Goal: Transaction & Acquisition: Download file/media

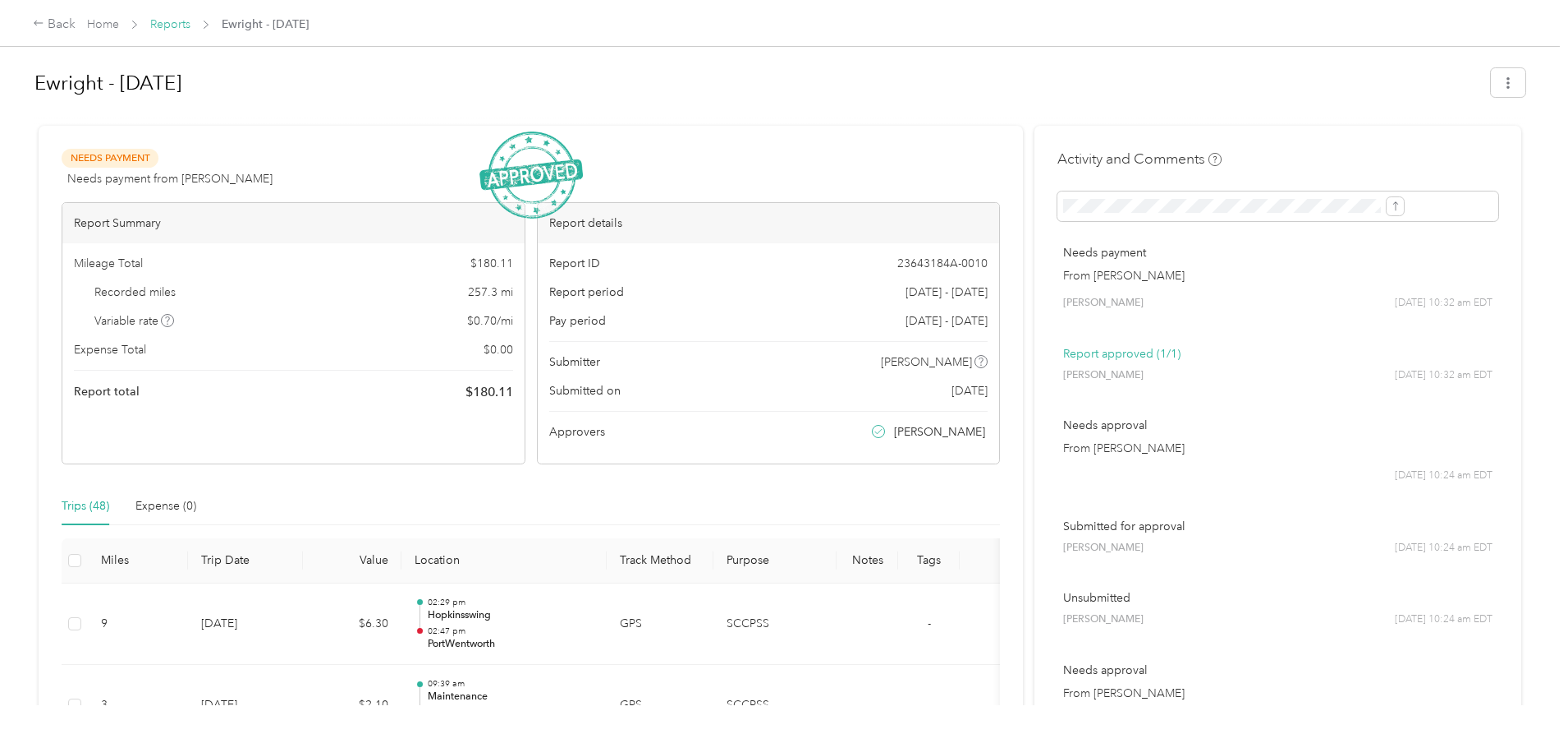
click at [190, 21] on link "Reports" at bounding box center [170, 24] width 40 height 14
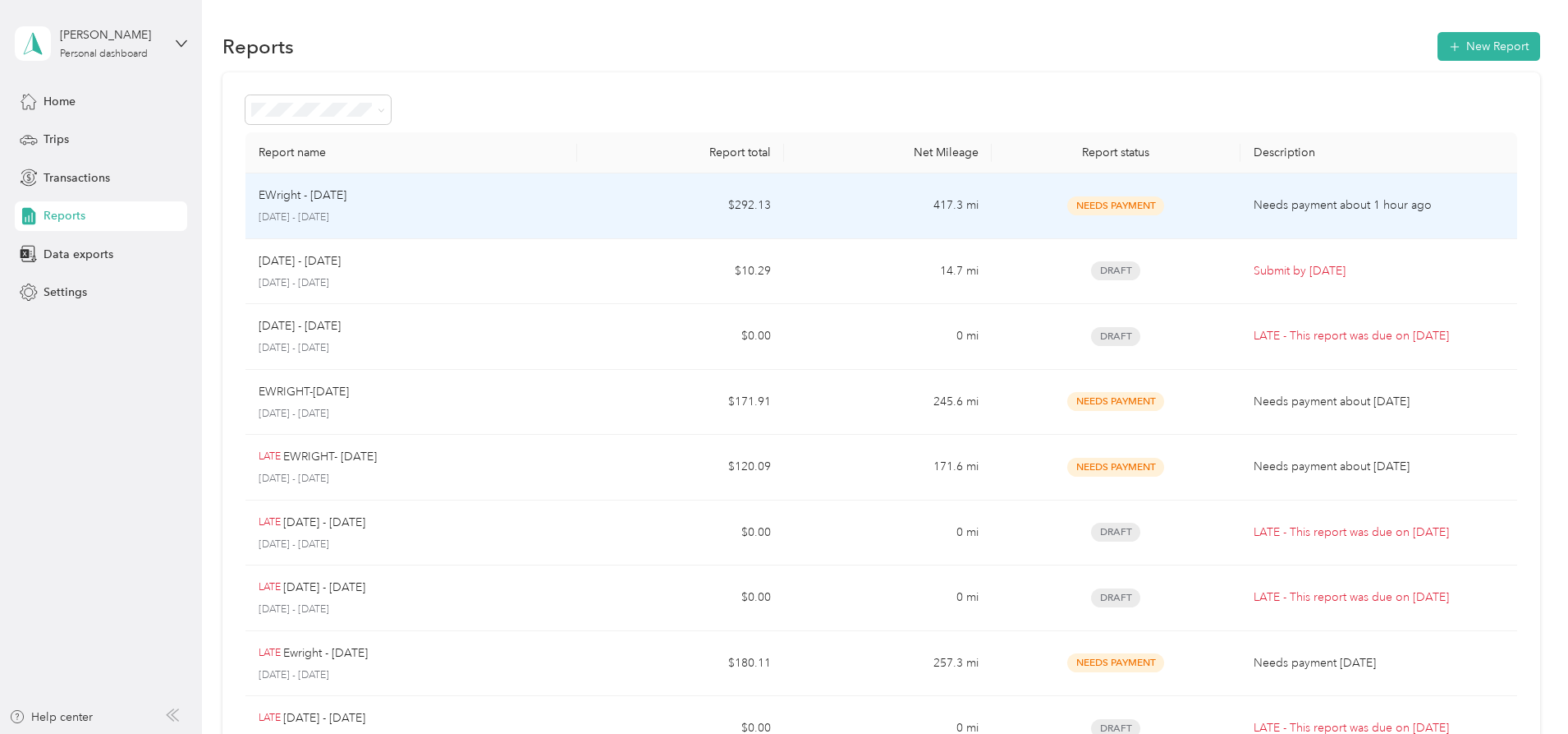
click at [564, 212] on p "[DATE] - [DATE]" at bounding box center [411, 217] width 306 height 15
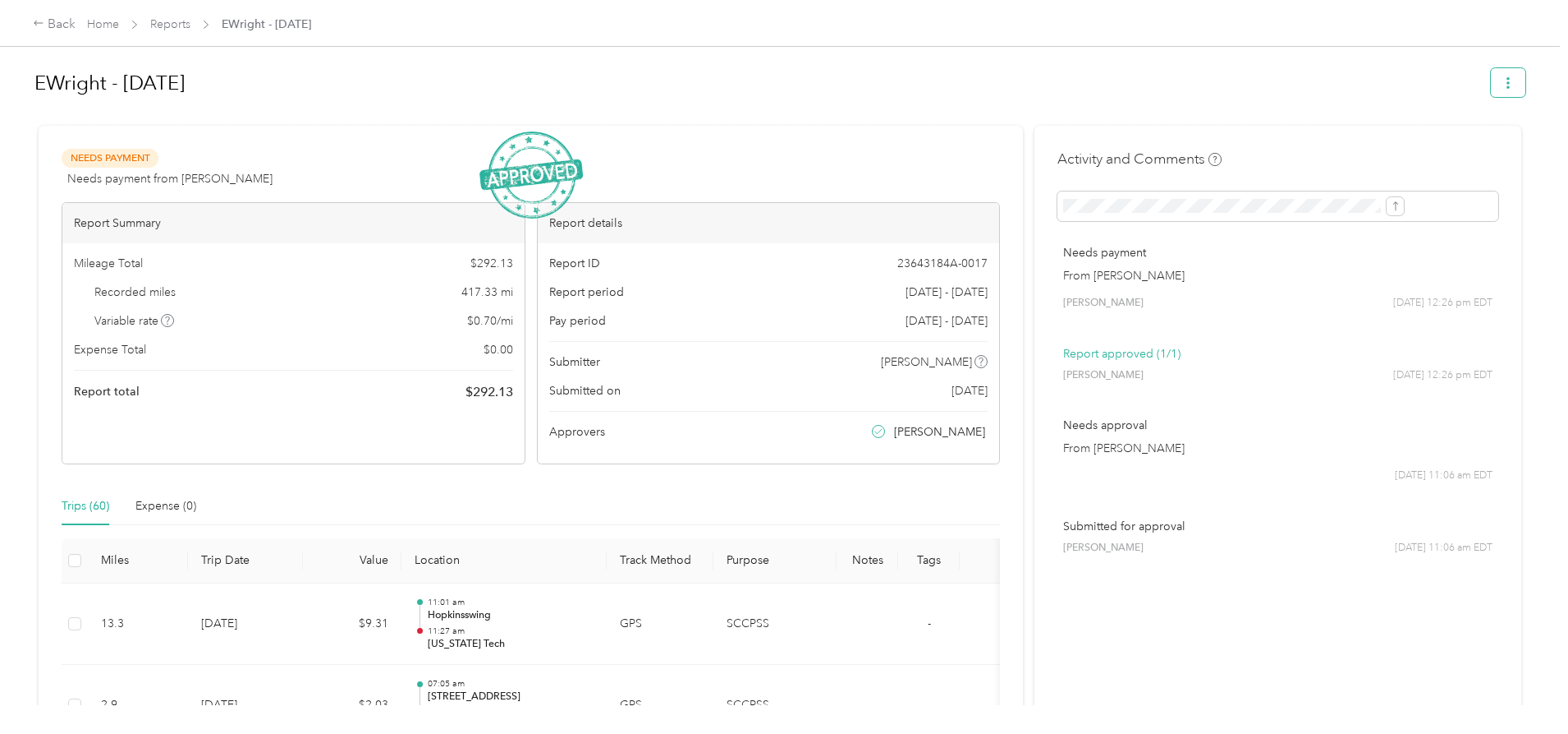
click at [1502, 78] on icon "button" at bounding box center [1508, 82] width 12 height 12
click at [1319, 142] on span "Download" at bounding box center [1326, 143] width 54 height 17
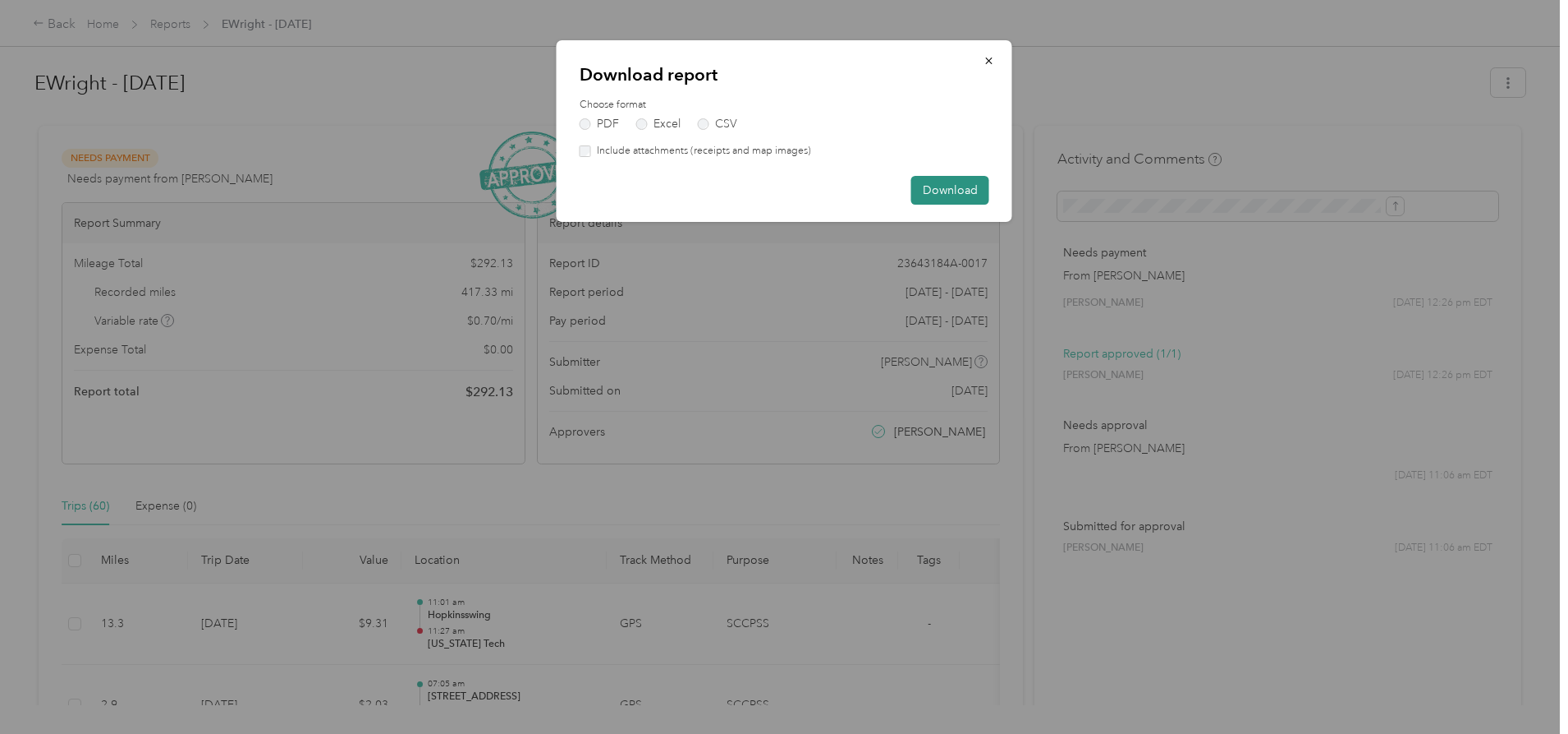
click at [942, 191] on button "Download" at bounding box center [951, 190] width 78 height 28
